Goal: Information Seeking & Learning: Learn about a topic

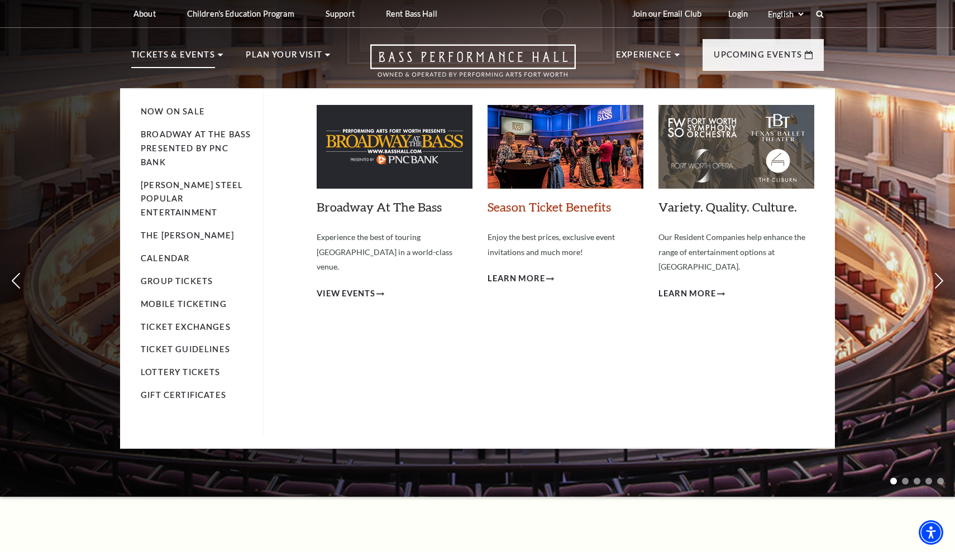
click at [531, 206] on link "Season Ticket Benefits" at bounding box center [549, 206] width 123 height 15
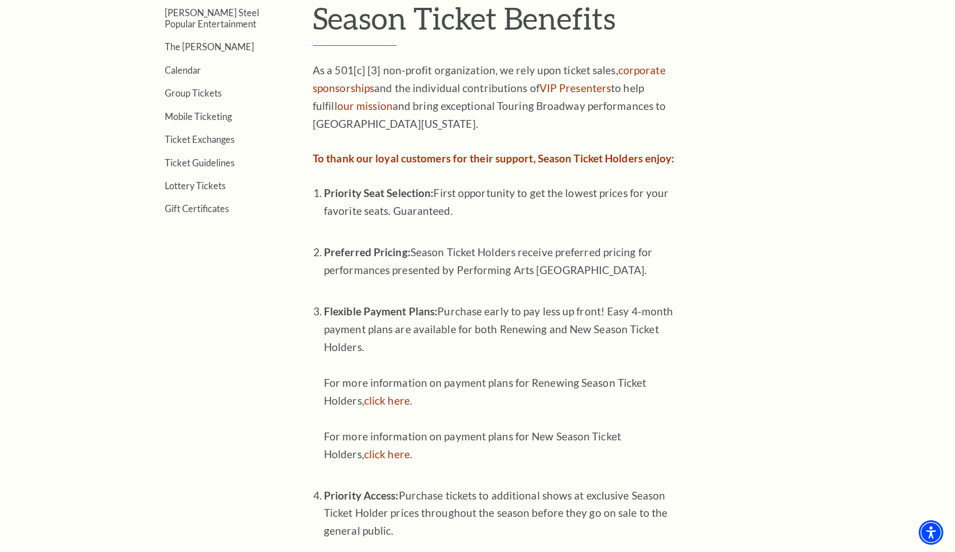
scroll to position [396, 0]
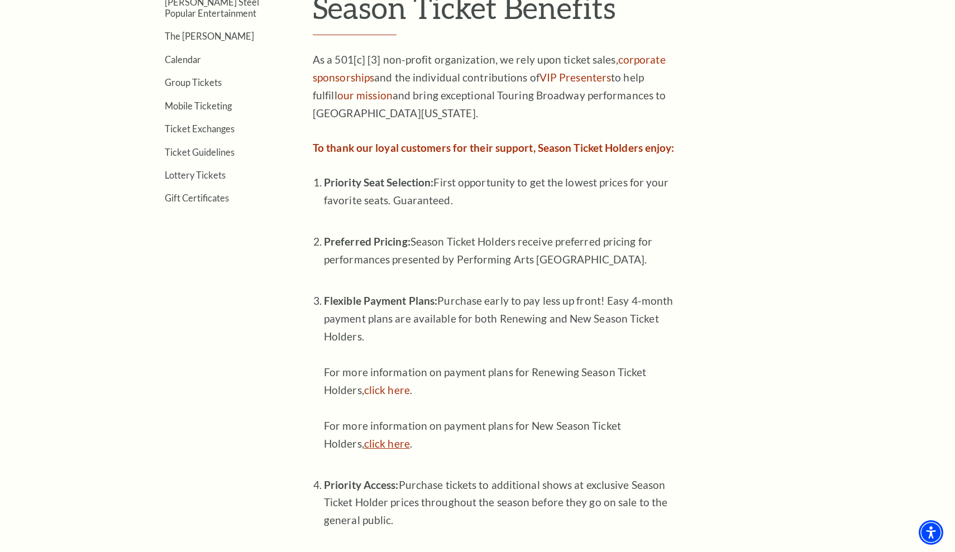
click at [391, 437] on link "click here" at bounding box center [387, 443] width 46 height 13
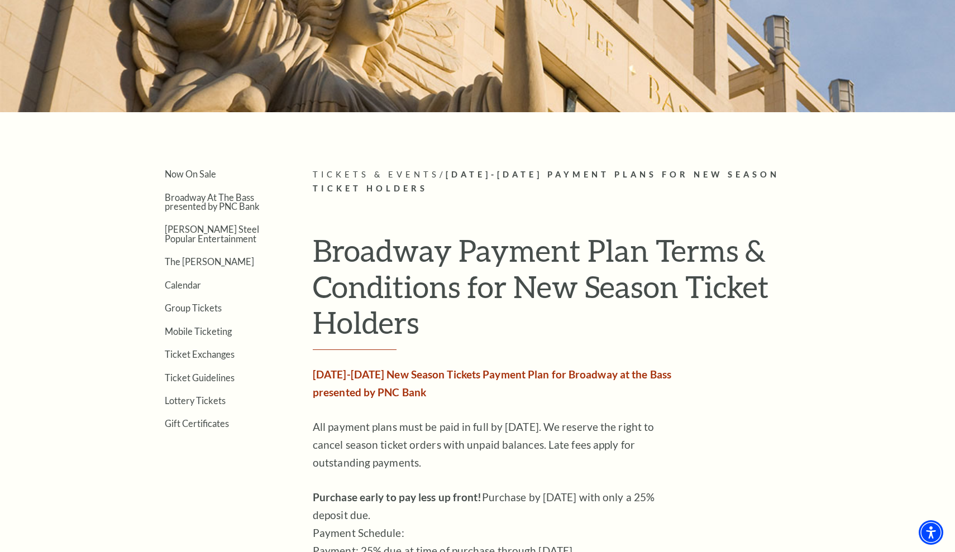
scroll to position [149, 0]
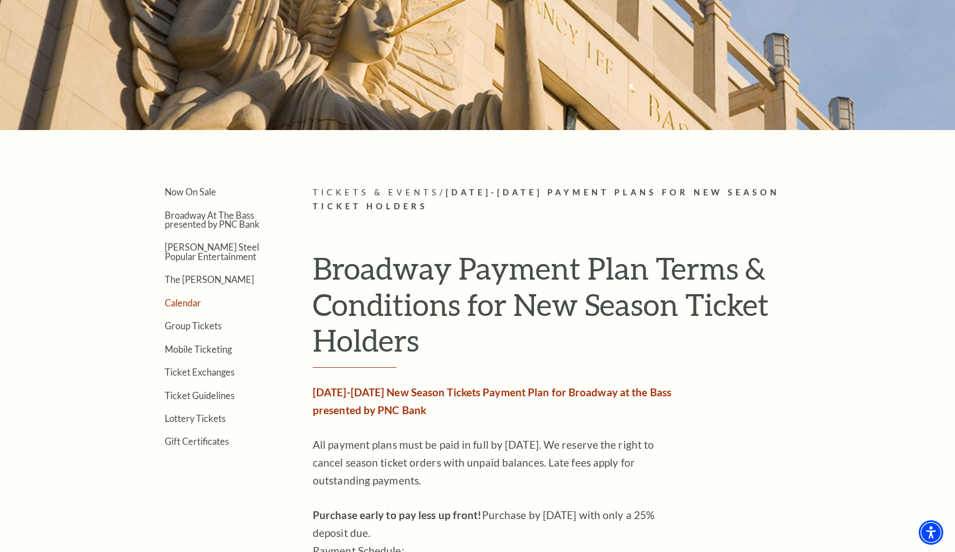
click at [185, 308] on link "Calendar" at bounding box center [183, 303] width 36 height 11
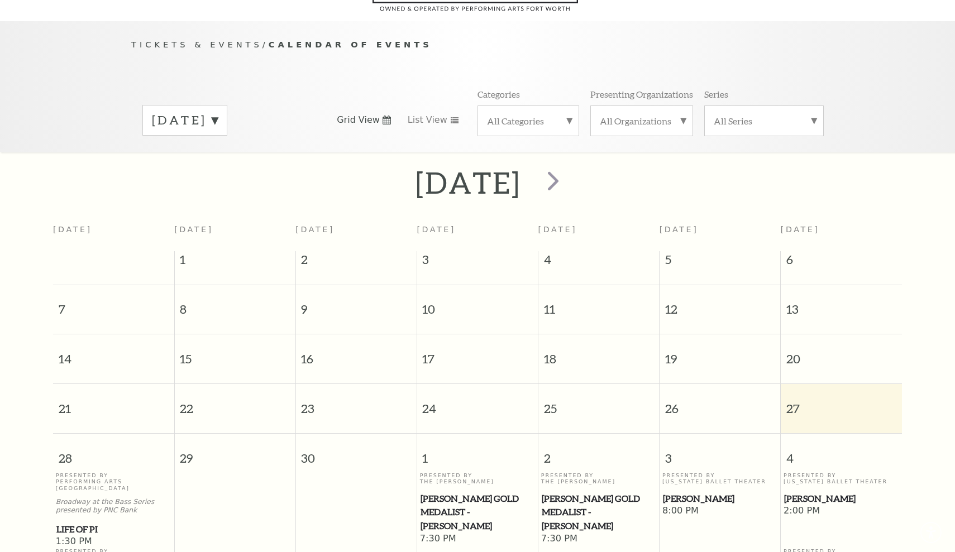
scroll to position [98, 0]
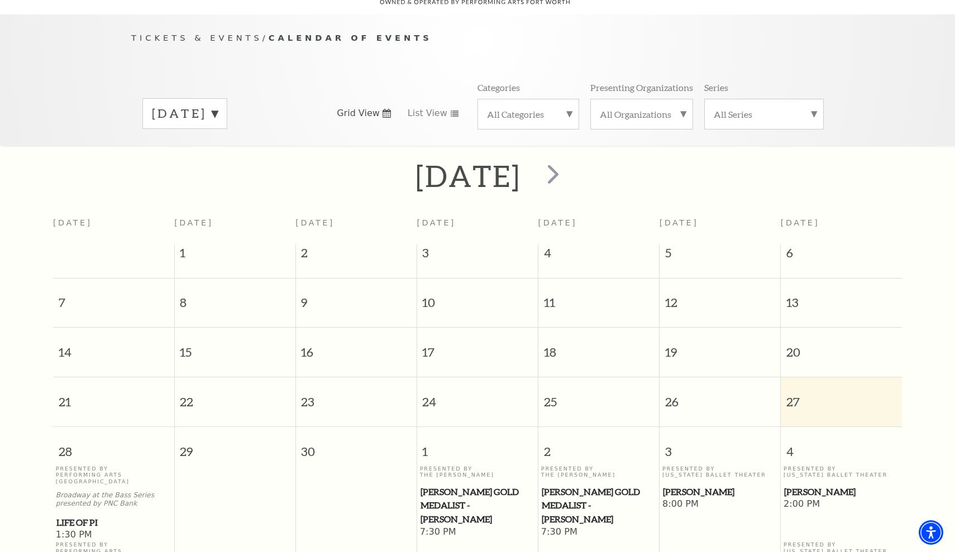
click at [533, 108] on label "All Categories" at bounding box center [528, 114] width 83 height 12
click at [514, 141] on label "Ballet" at bounding box center [528, 150] width 83 height 18
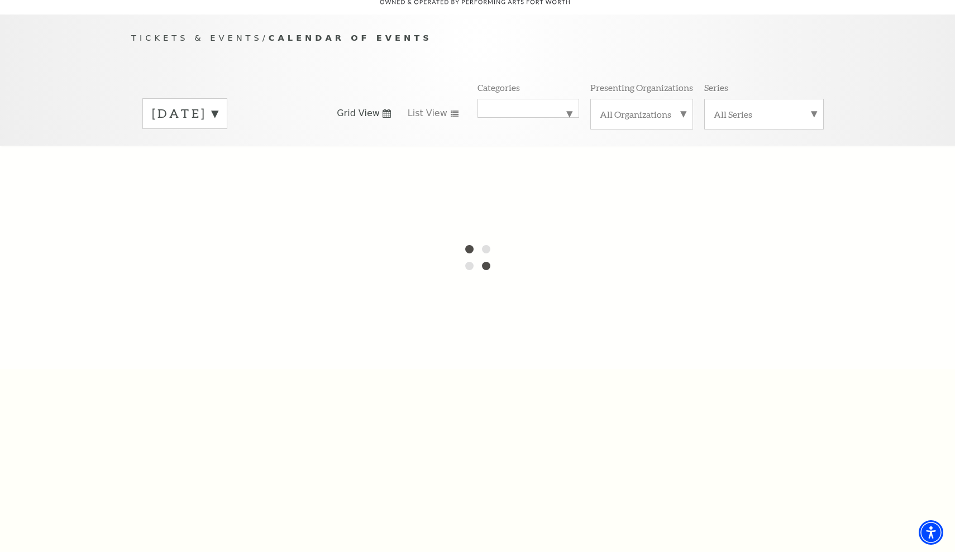
click at [218, 105] on label "[DATE]" at bounding box center [185, 113] width 66 height 17
click at [199, 168] on div at bounding box center [477, 257] width 955 height 223
click at [408, 151] on div at bounding box center [477, 257] width 955 height 223
click at [352, 33] on span "Calendar of Events" at bounding box center [351, 37] width 164 height 9
click at [352, 51] on div "Tickets & Events / Calendar of Events [DATE] [DATE] [DATE] [DATE] [DATE] [DATE]…" at bounding box center [477, 88] width 715 height 114
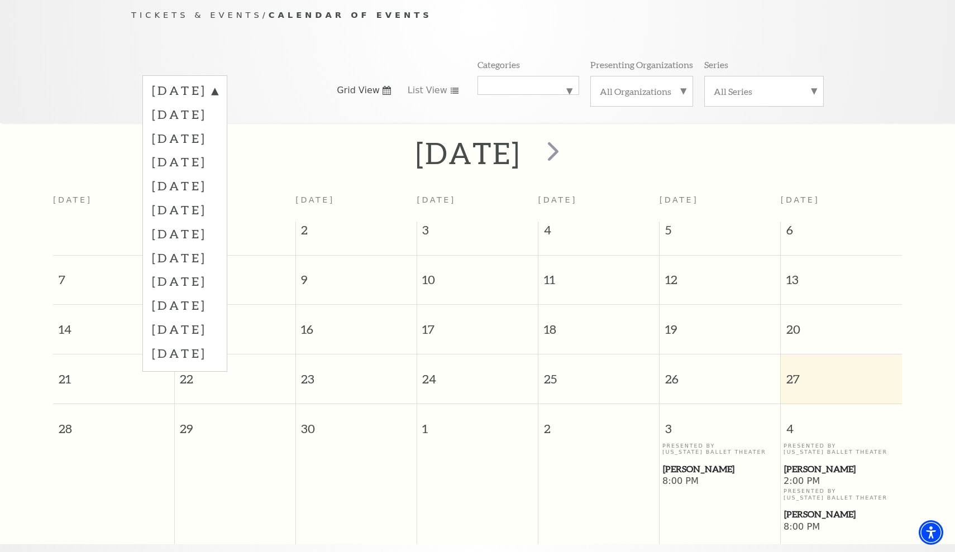
scroll to position [120, 0]
click at [569, 136] on span "next" at bounding box center [553, 152] width 32 height 32
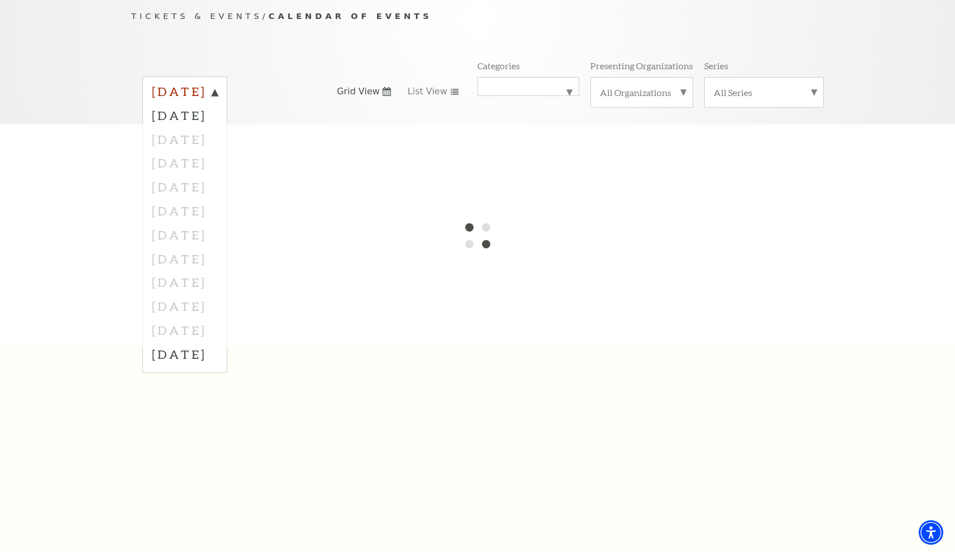
click at [218, 83] on label "[DATE]" at bounding box center [185, 93] width 66 height 20
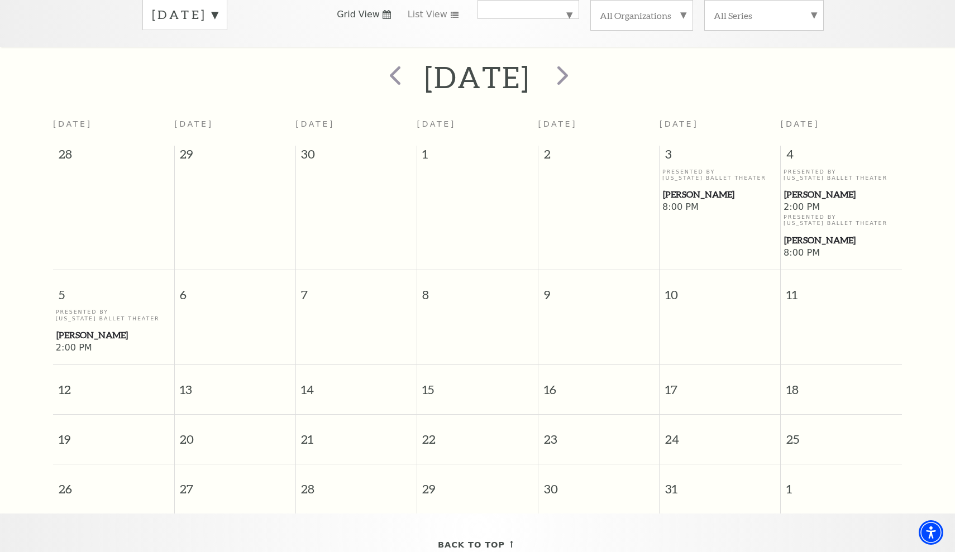
scroll to position [185, 0]
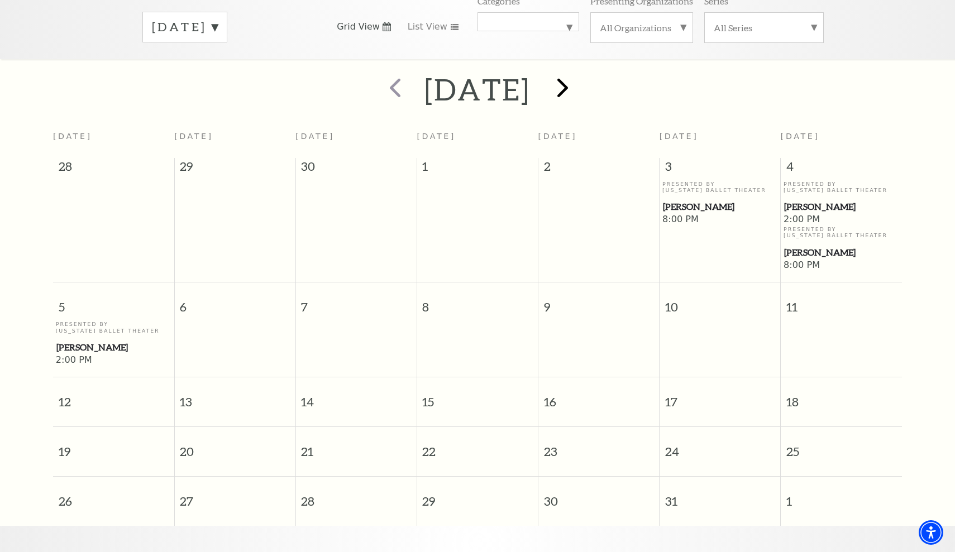
click at [579, 78] on span "next" at bounding box center [563, 87] width 32 height 32
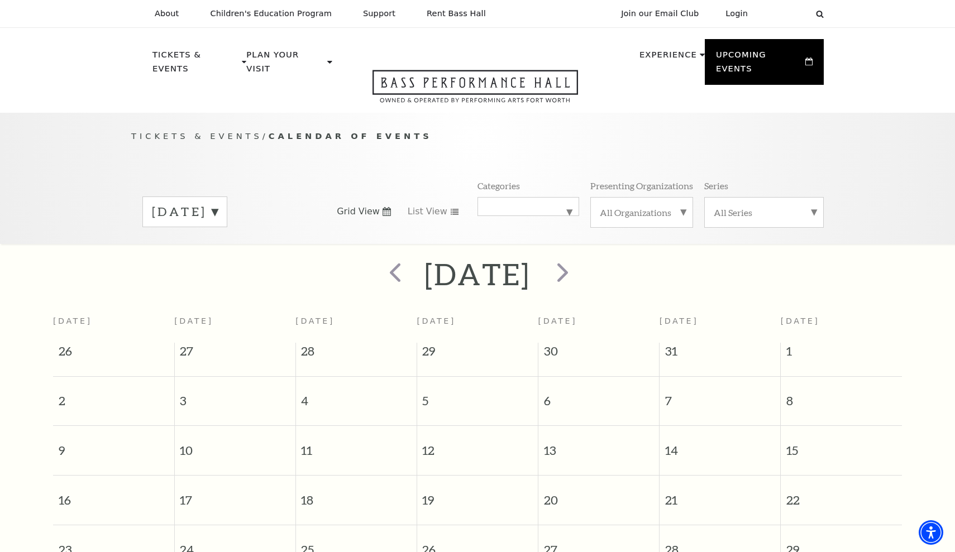
scroll to position [0, 0]
click at [579, 262] on span "next" at bounding box center [563, 272] width 32 height 32
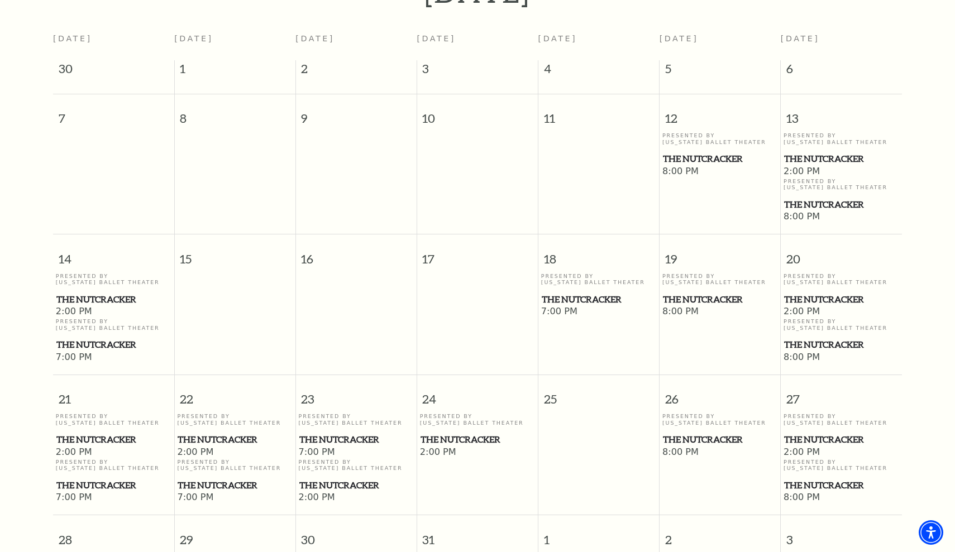
scroll to position [284, 0]
click at [343, 477] on span "The Nutcracker" at bounding box center [356, 484] width 114 height 14
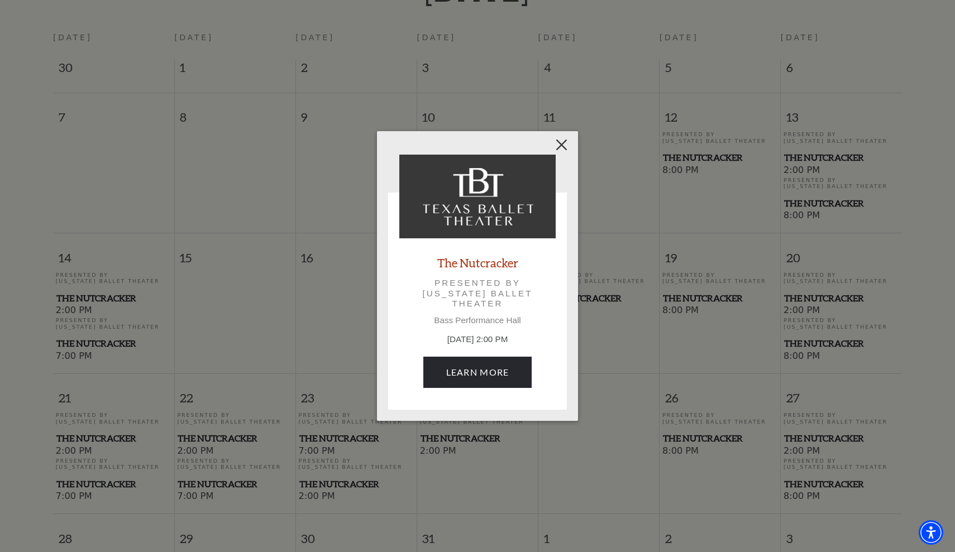
click at [562, 140] on button "Close" at bounding box center [561, 144] width 21 height 21
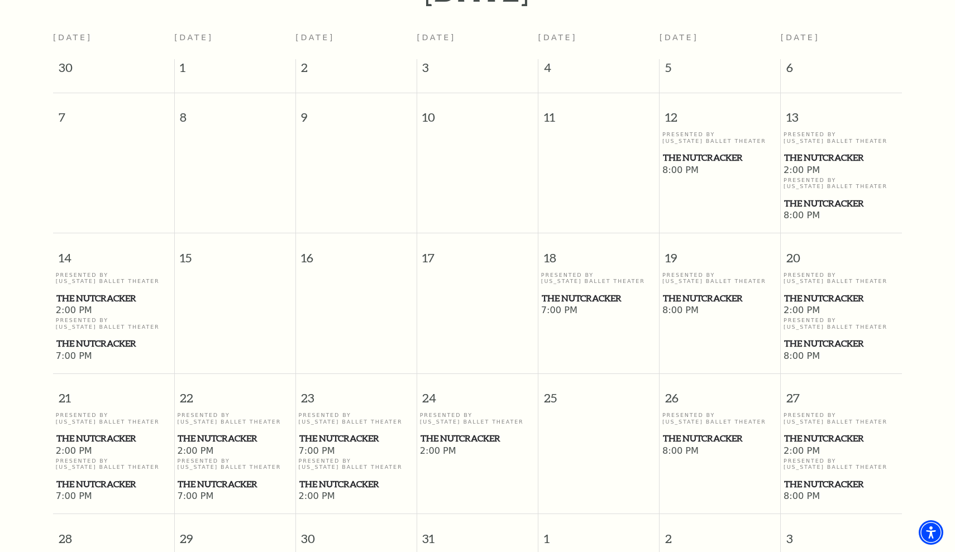
click at [324, 432] on span "The Nutcracker" at bounding box center [356, 439] width 114 height 14
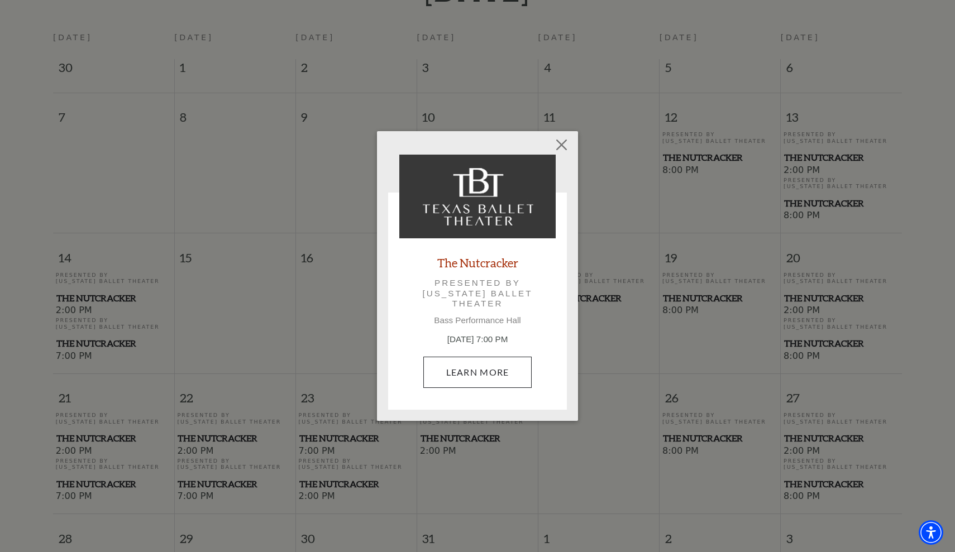
click at [466, 372] on link "Learn More" at bounding box center [477, 372] width 109 height 31
